Goal: Task Accomplishment & Management: Use online tool/utility

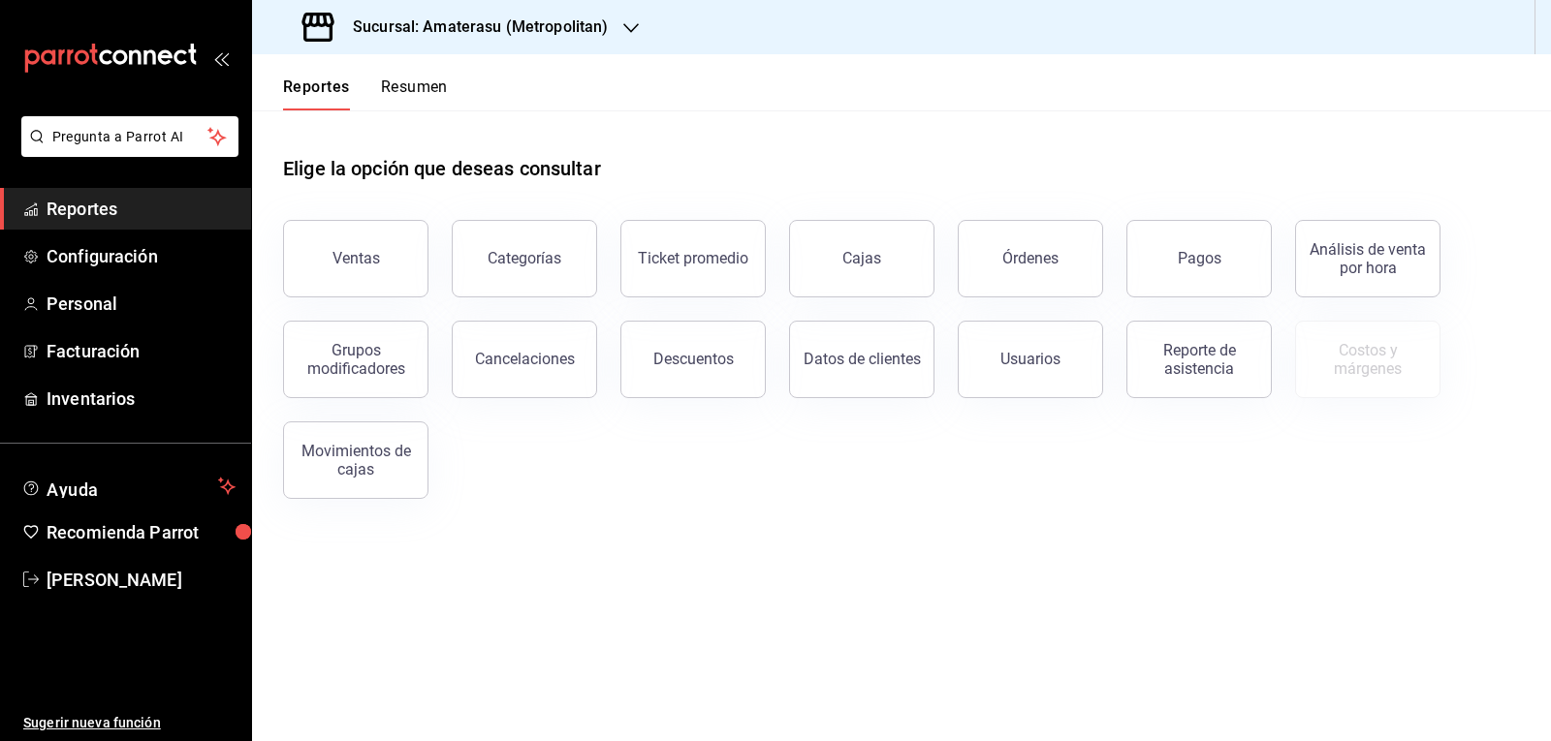
click at [633, 29] on icon "button" at bounding box center [631, 28] width 16 height 16
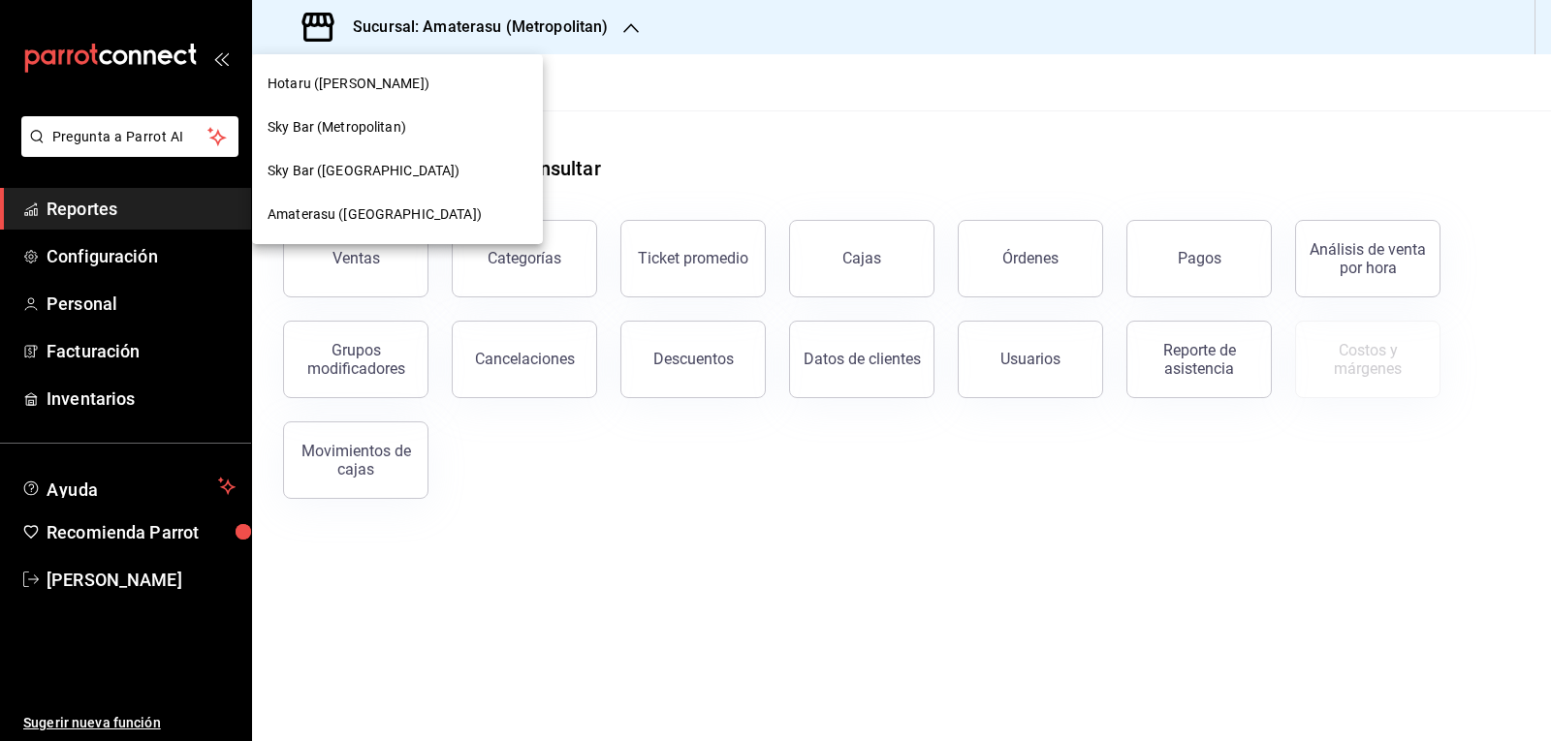
click at [390, 221] on span "Amaterasu ([GEOGRAPHIC_DATA])" at bounding box center [375, 215] width 214 height 20
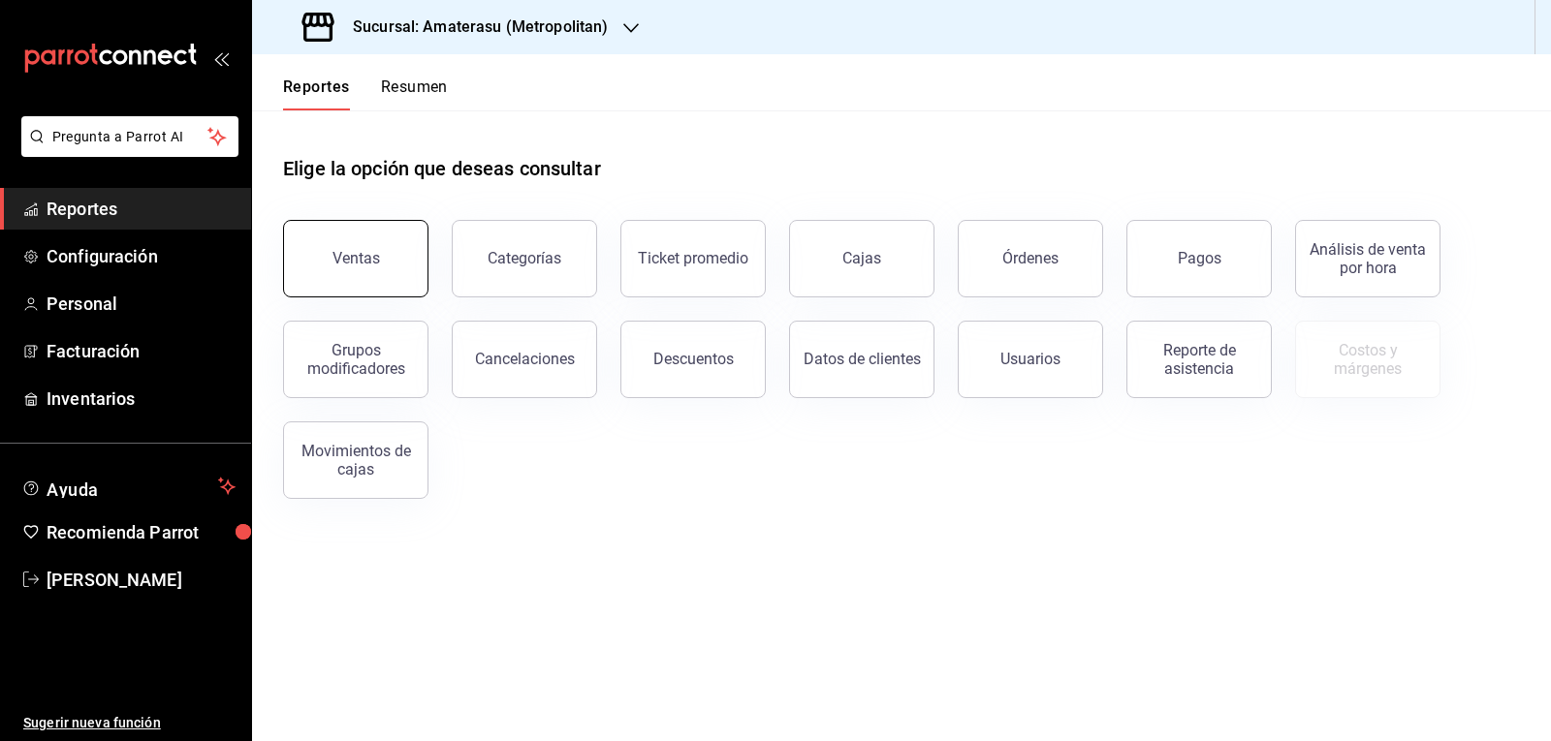
click at [384, 255] on button "Ventas" at bounding box center [355, 259] width 145 height 78
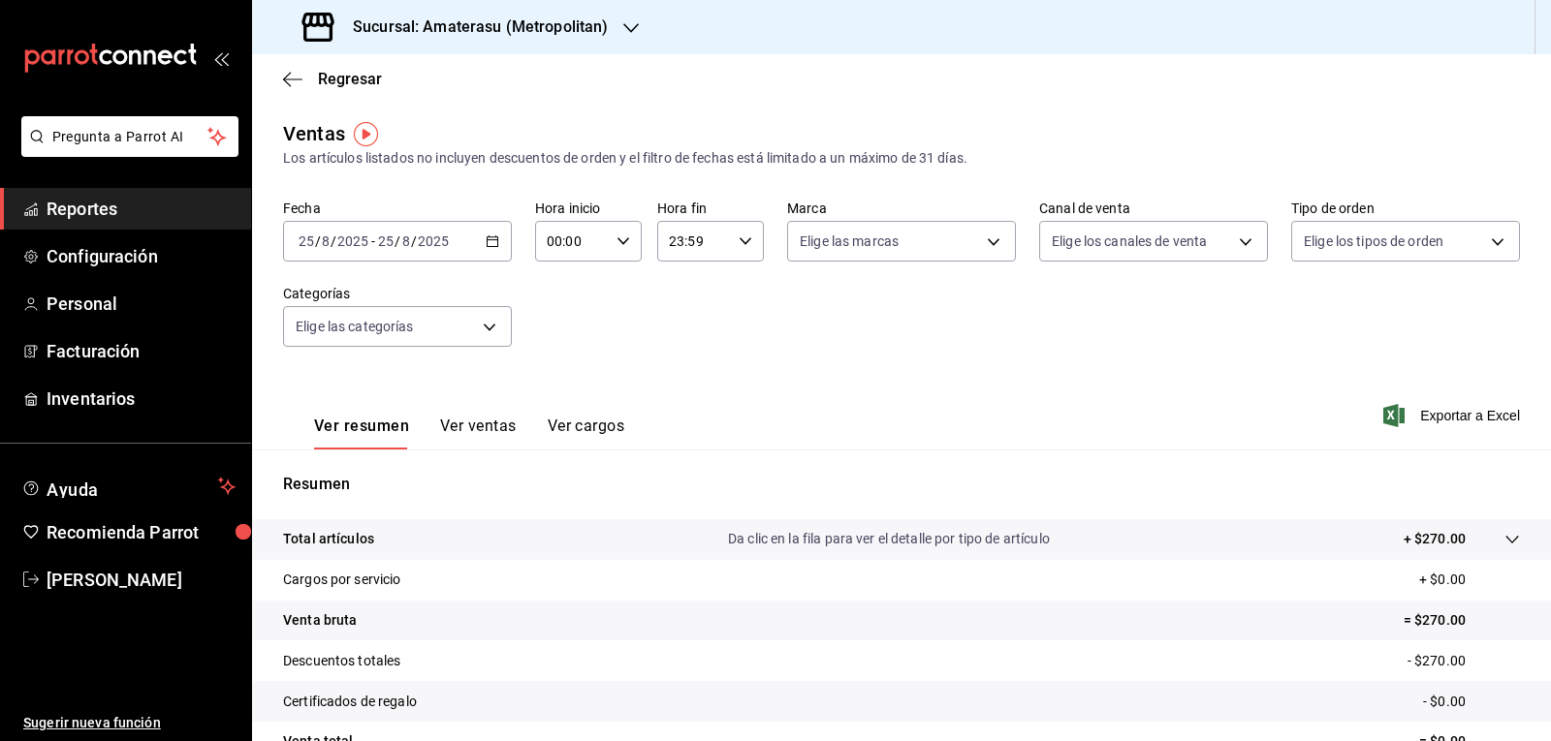
click at [616, 246] on icon "button" at bounding box center [623, 242] width 14 height 14
click at [559, 334] on span "05" at bounding box center [559, 330] width 22 height 16
type input "05:00"
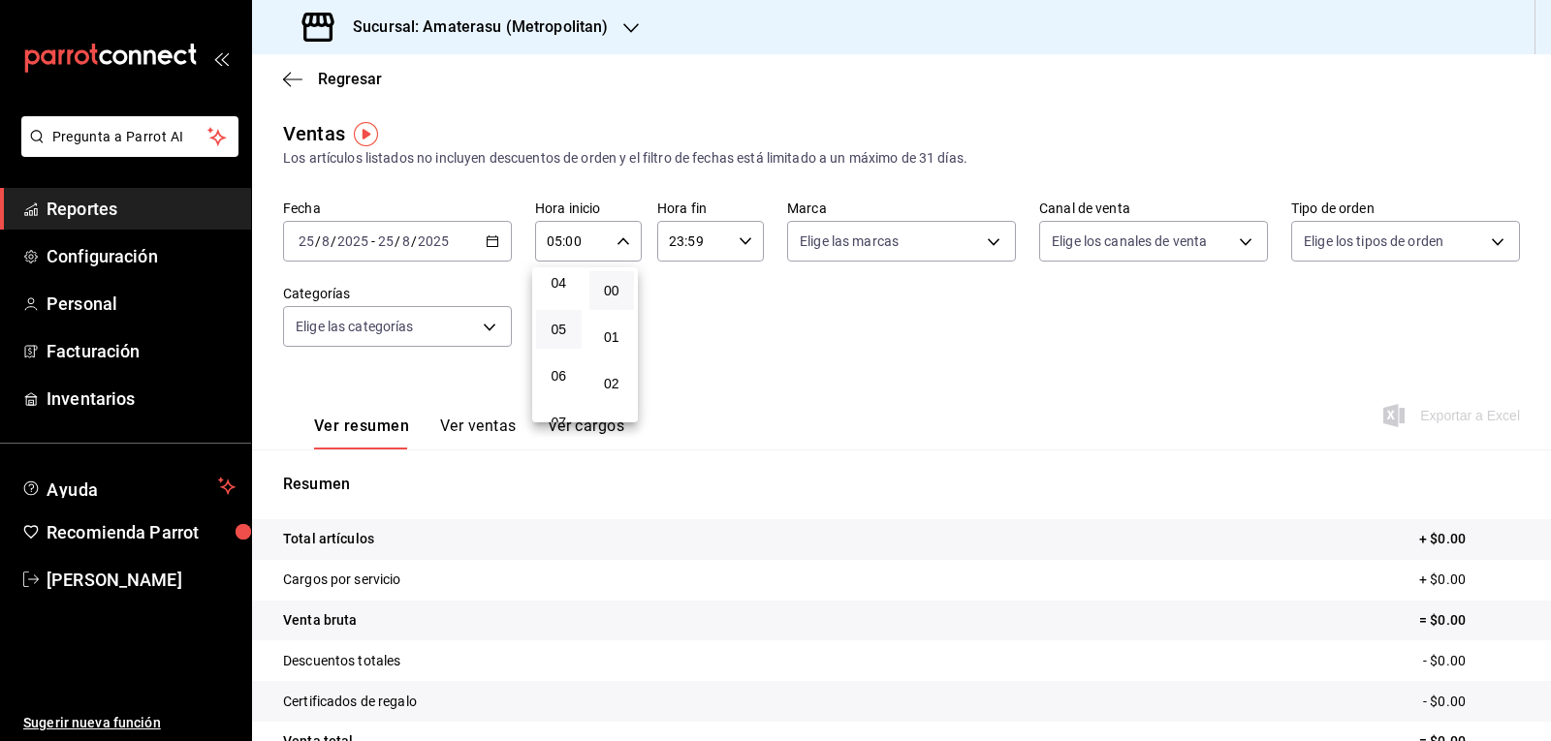
click at [941, 431] on div at bounding box center [775, 370] width 1551 height 741
click at [974, 239] on body "Pregunta a Parrot AI Reportes Configuración Personal Facturación Inventarios Ay…" at bounding box center [775, 370] width 1551 height 741
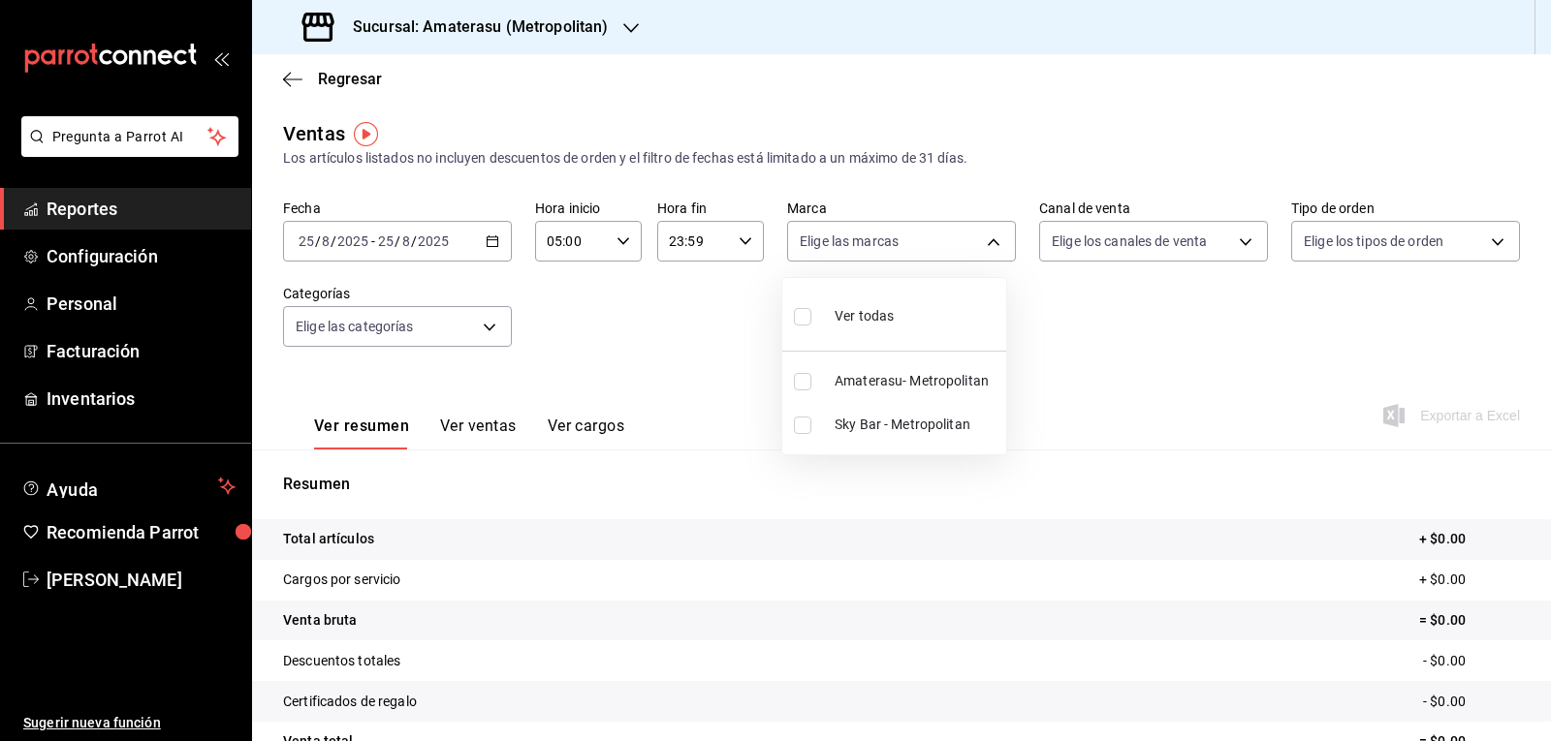
click at [859, 390] on span "Amaterasu- Metropolitan" at bounding box center [917, 381] width 164 height 20
type input "e4cd7fcb-d45b-43ae-a99f-ad4ccfcd9032"
checkbox input "true"
click at [990, 522] on div at bounding box center [775, 370] width 1551 height 741
click at [648, 461] on div "Resumen Total artículos + $0.00 Cargos por servicio + $0.00 Venta bruta = $0.00…" at bounding box center [901, 658] width 1299 height 417
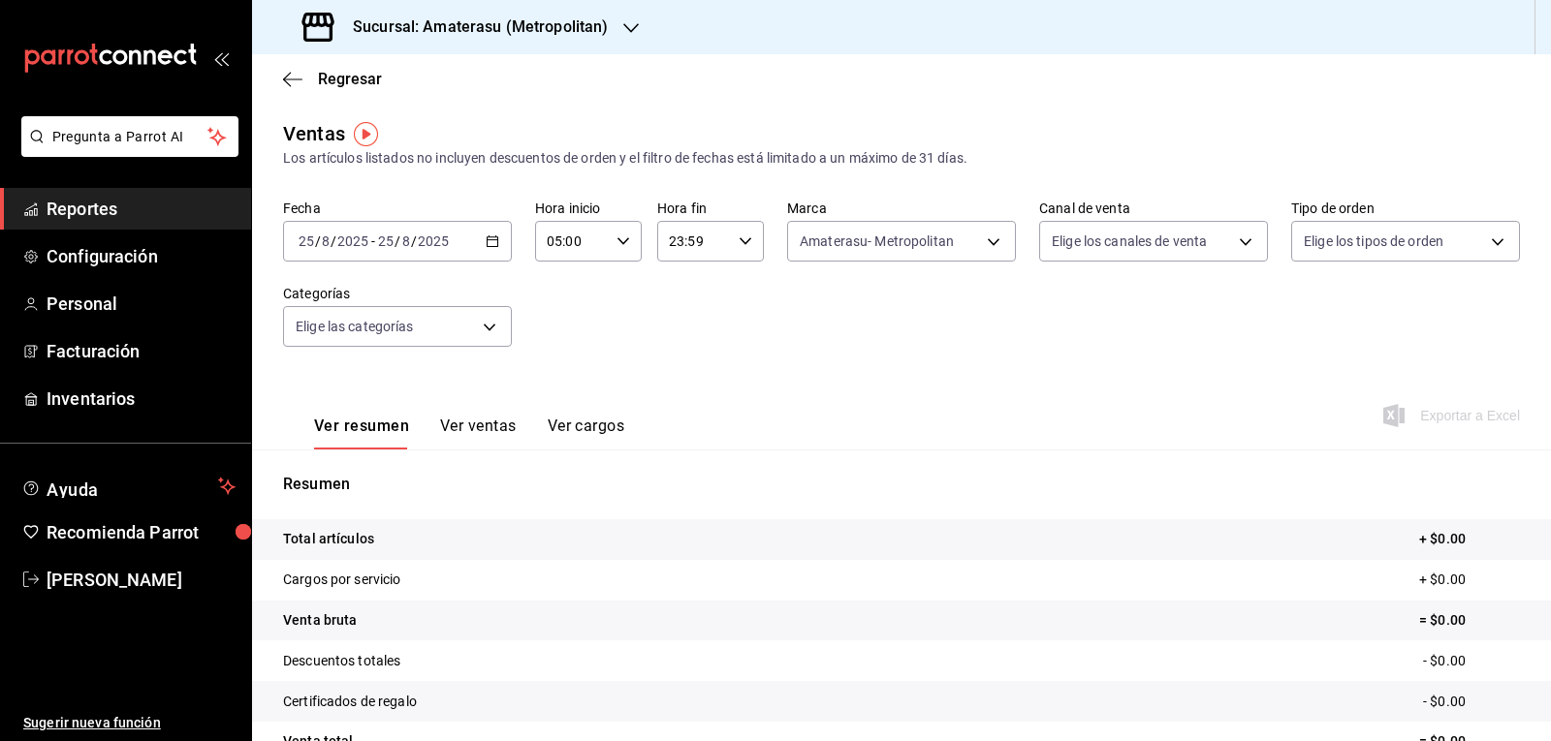
drag, startPoint x: 879, startPoint y: 393, endPoint x: 781, endPoint y: 367, distance: 101.1
click at [878, 393] on div "Ver resumen Ver ventas Ver cargos Exportar a Excel" at bounding box center [901, 409] width 1299 height 79
